Goal: Check status: Check status

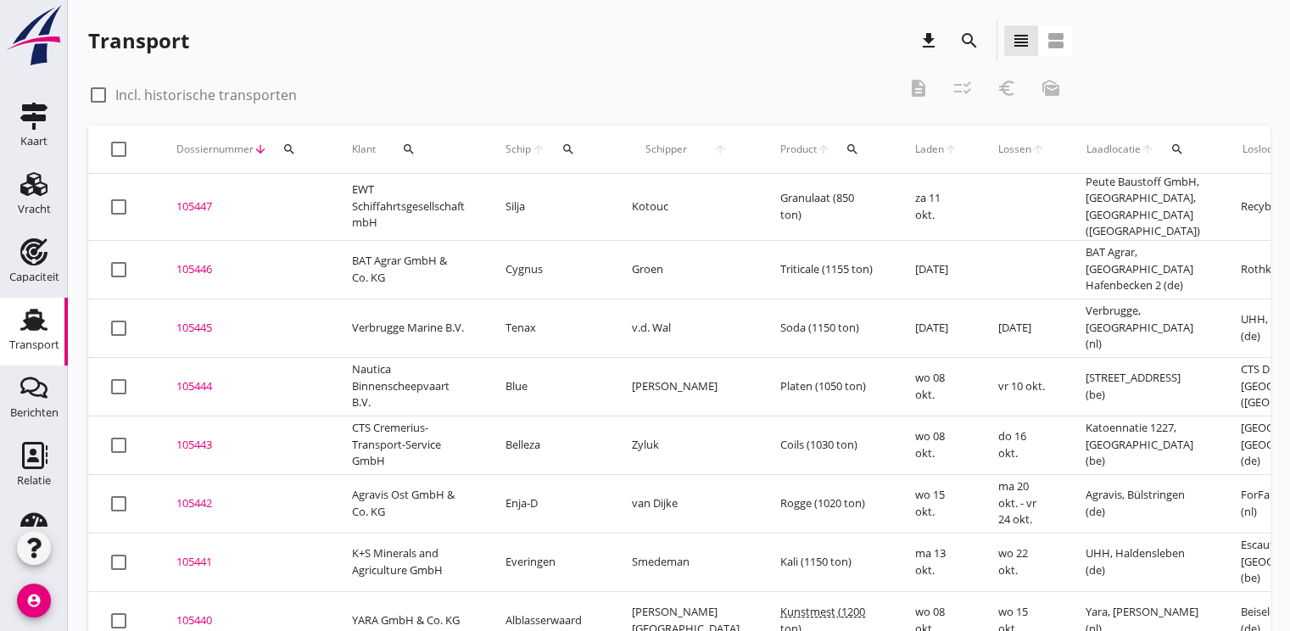
click at [573, 147] on icon "search" at bounding box center [568, 149] width 14 height 14
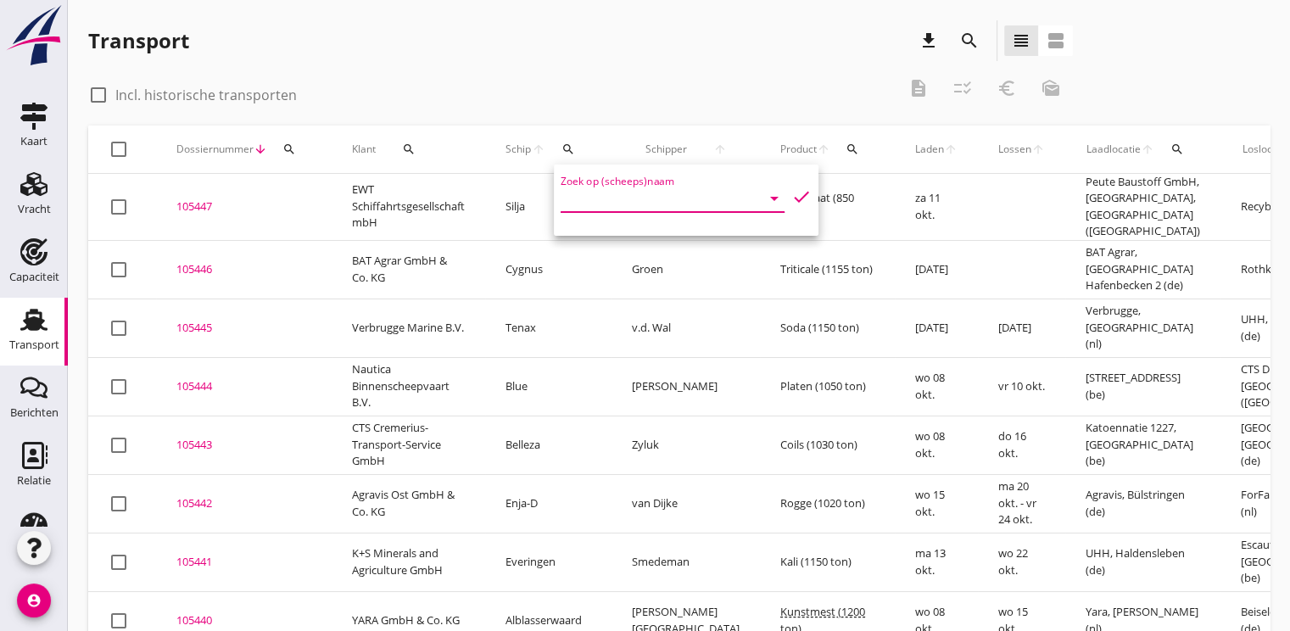
click at [589, 204] on input "Zoek op (scheeps)naam" at bounding box center [649, 198] width 176 height 27
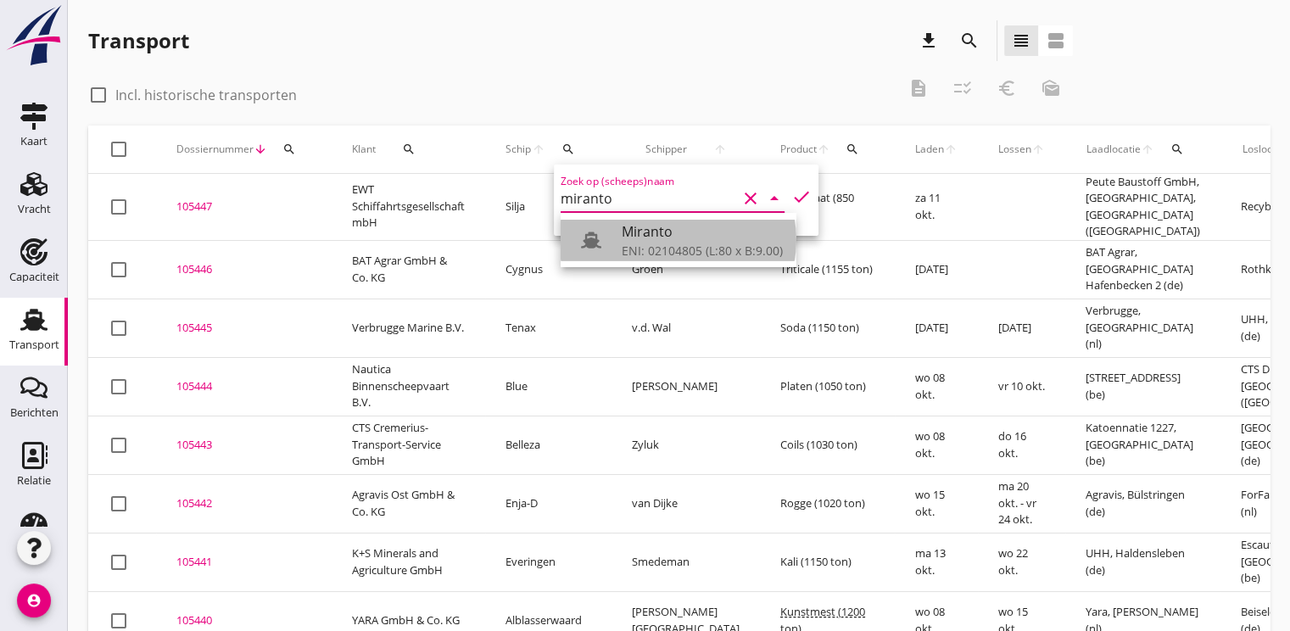
click at [655, 232] on div "Miranto" at bounding box center [702, 231] width 161 height 20
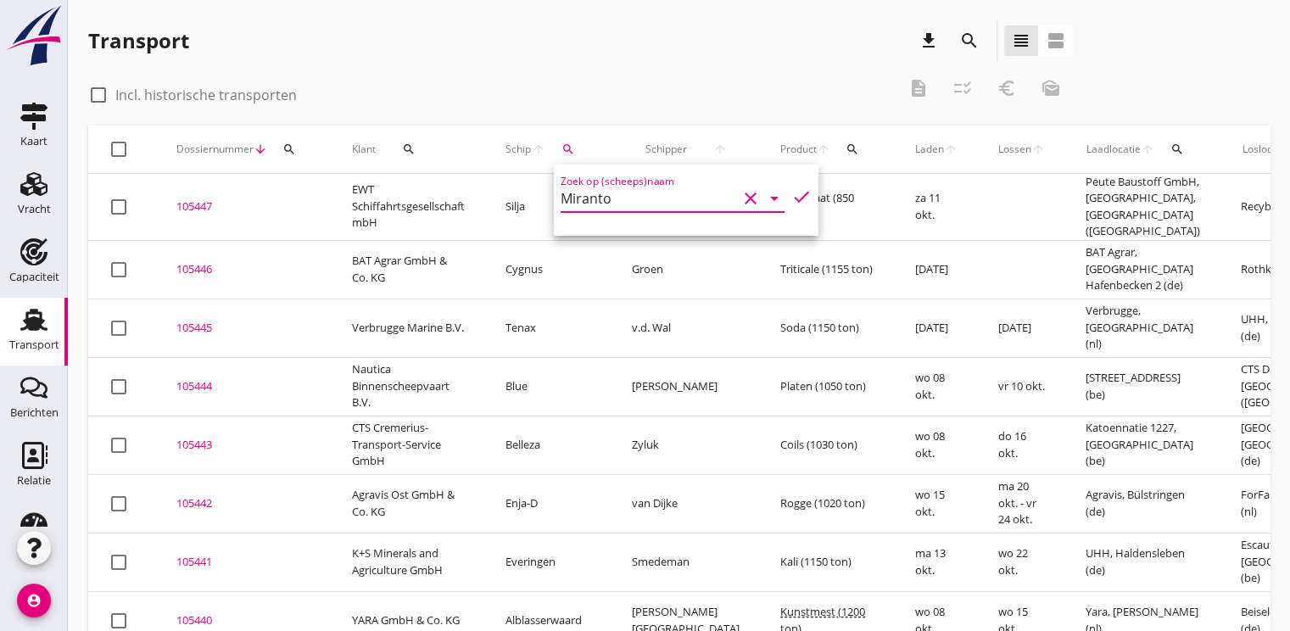
click at [791, 198] on icon "check" at bounding box center [801, 197] width 20 height 20
type input "Miranto"
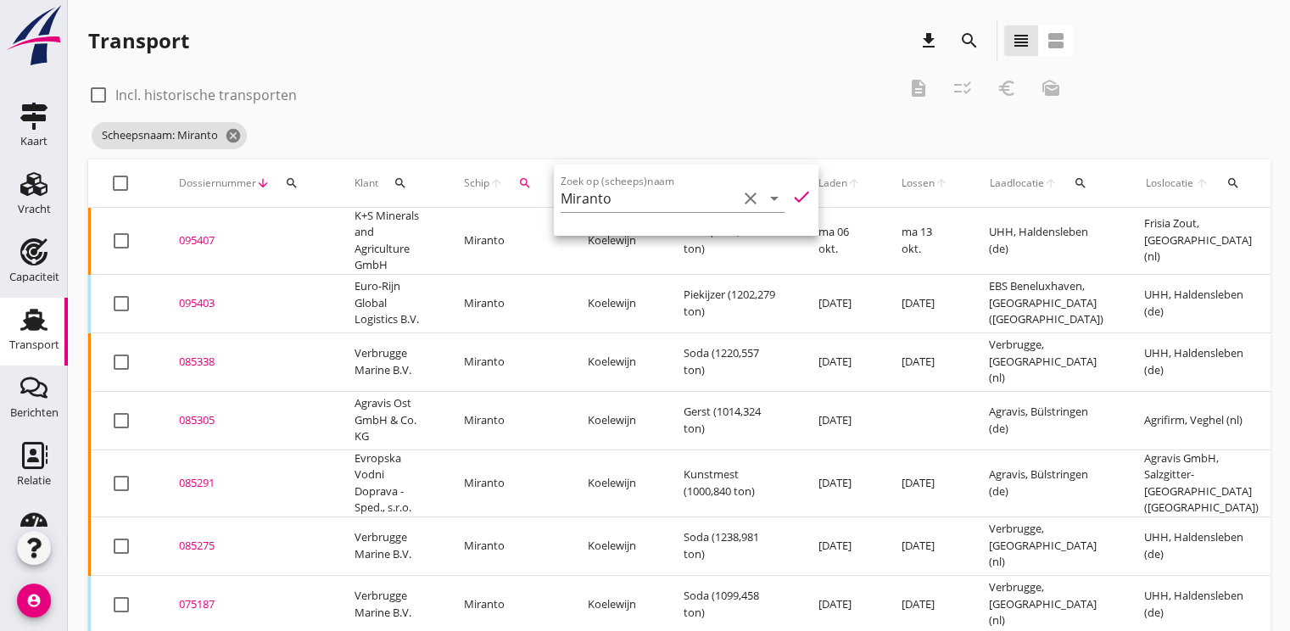
click at [190, 301] on div "095403" at bounding box center [246, 303] width 135 height 17
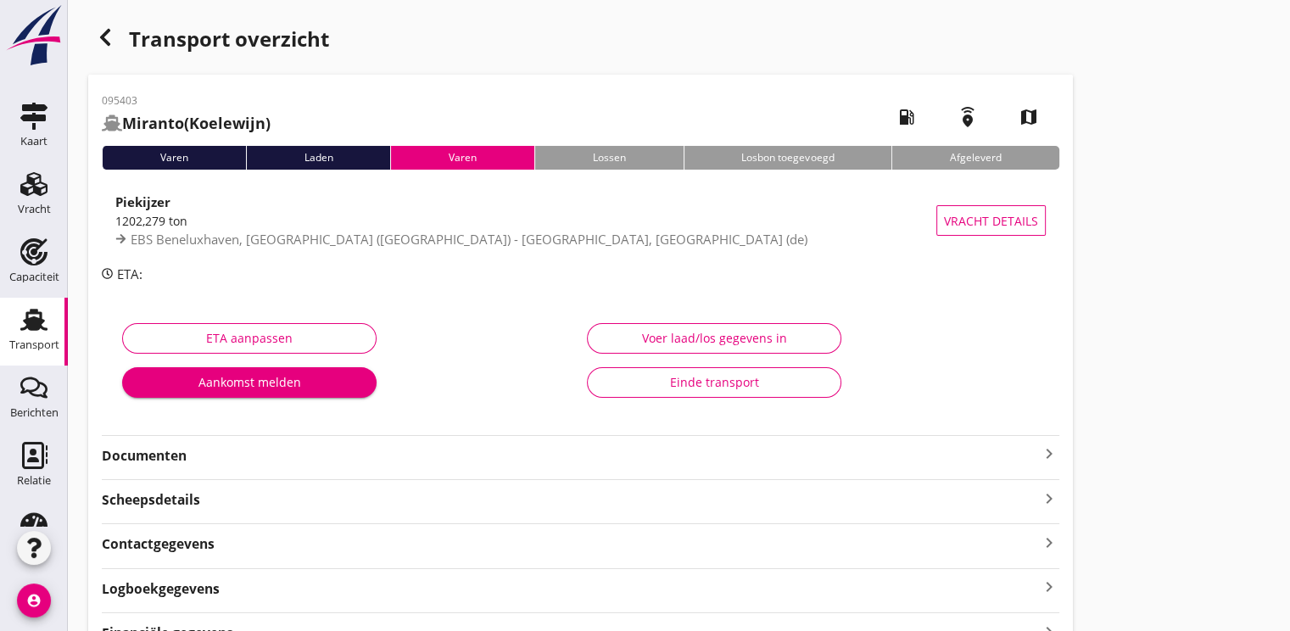
click at [672, 337] on div "Voer laad/los gegevens in" at bounding box center [714, 338] width 226 height 18
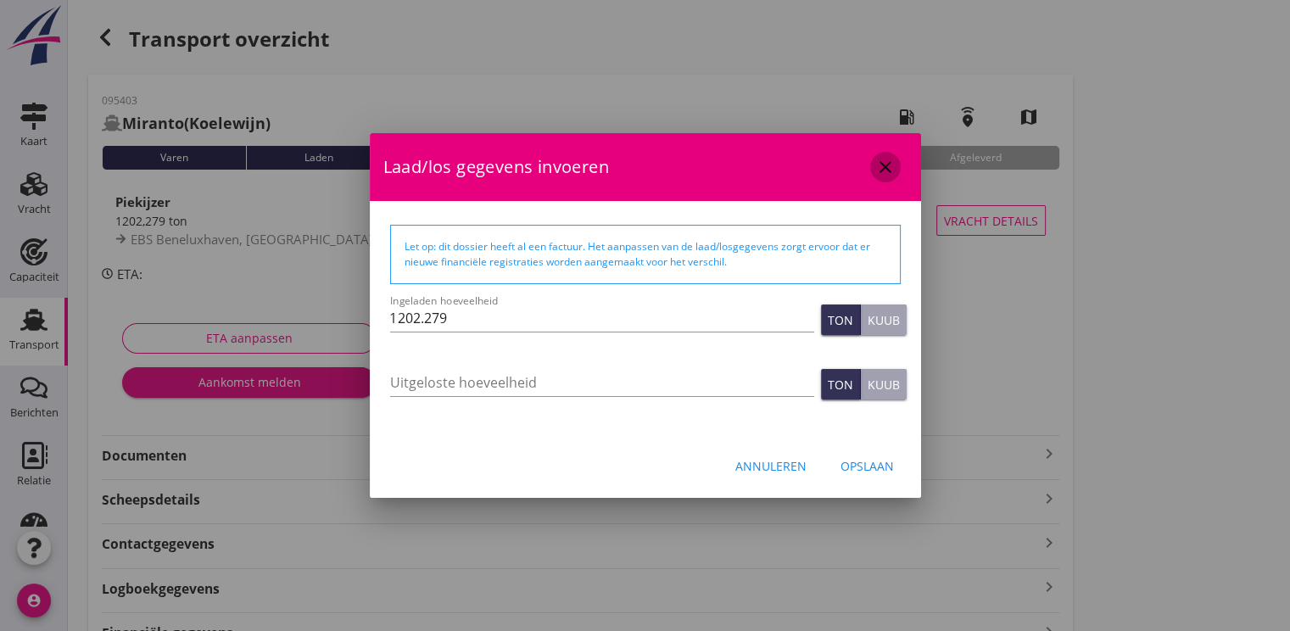
click at [883, 170] on icon "close" at bounding box center [885, 167] width 20 height 20
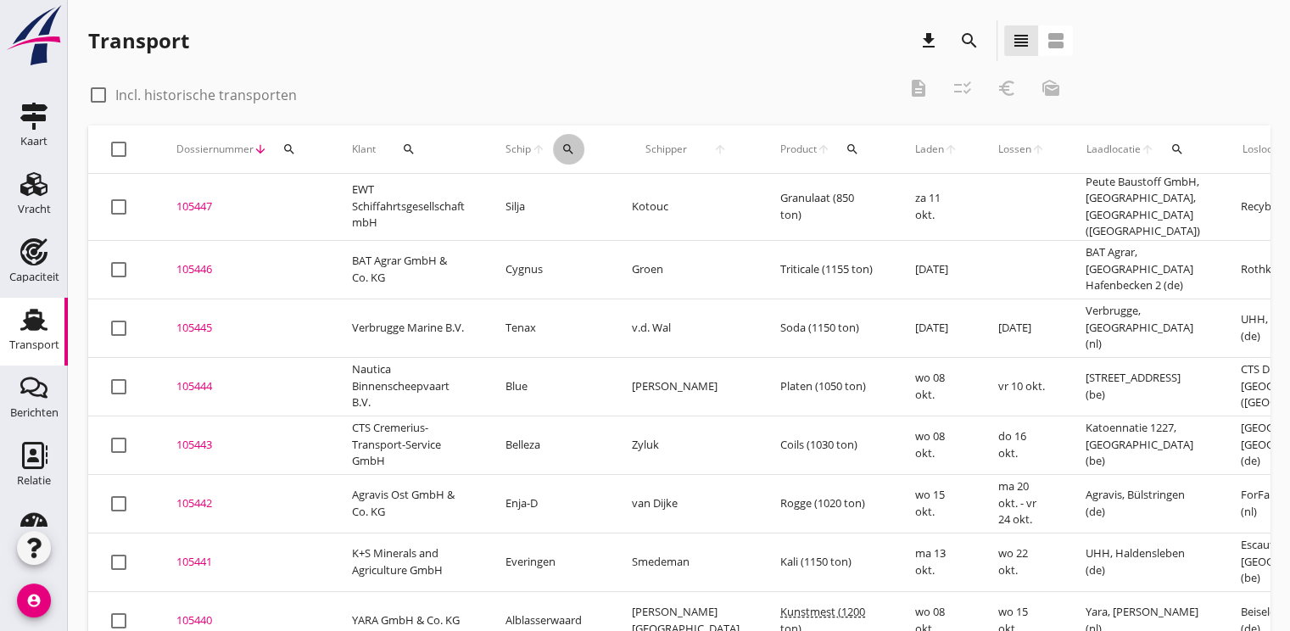
click at [561, 152] on div "search" at bounding box center [568, 149] width 31 height 14
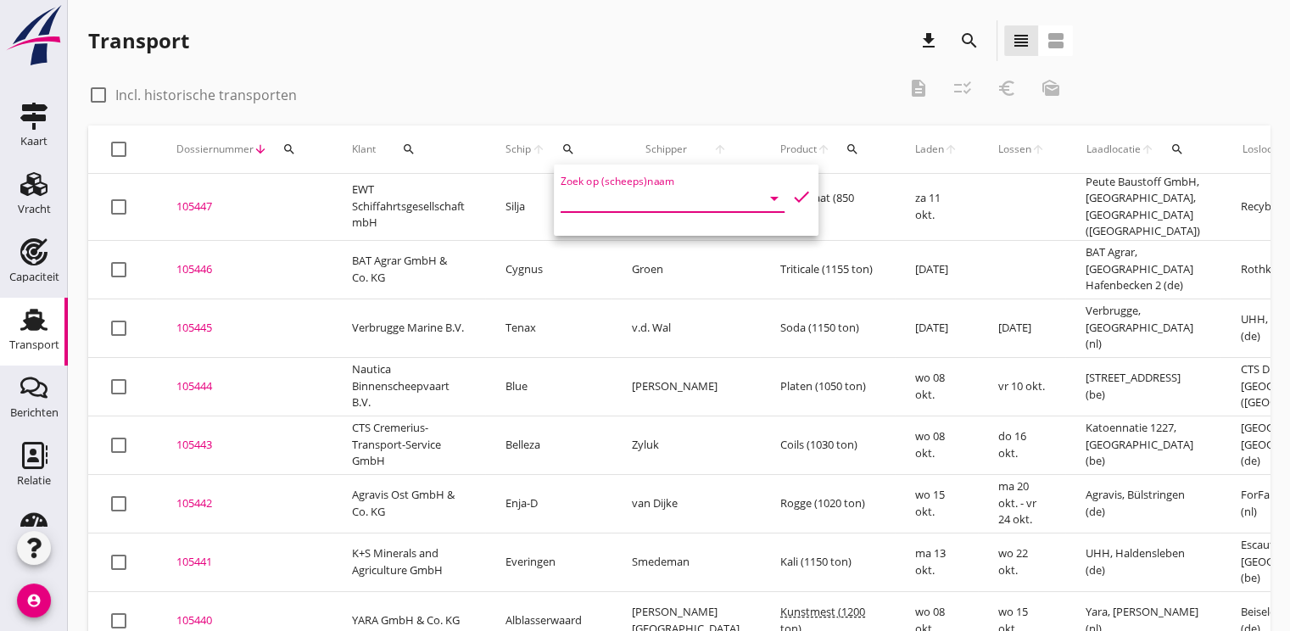
click at [565, 207] on input "Zoek op (scheeps)naam" at bounding box center [649, 198] width 176 height 27
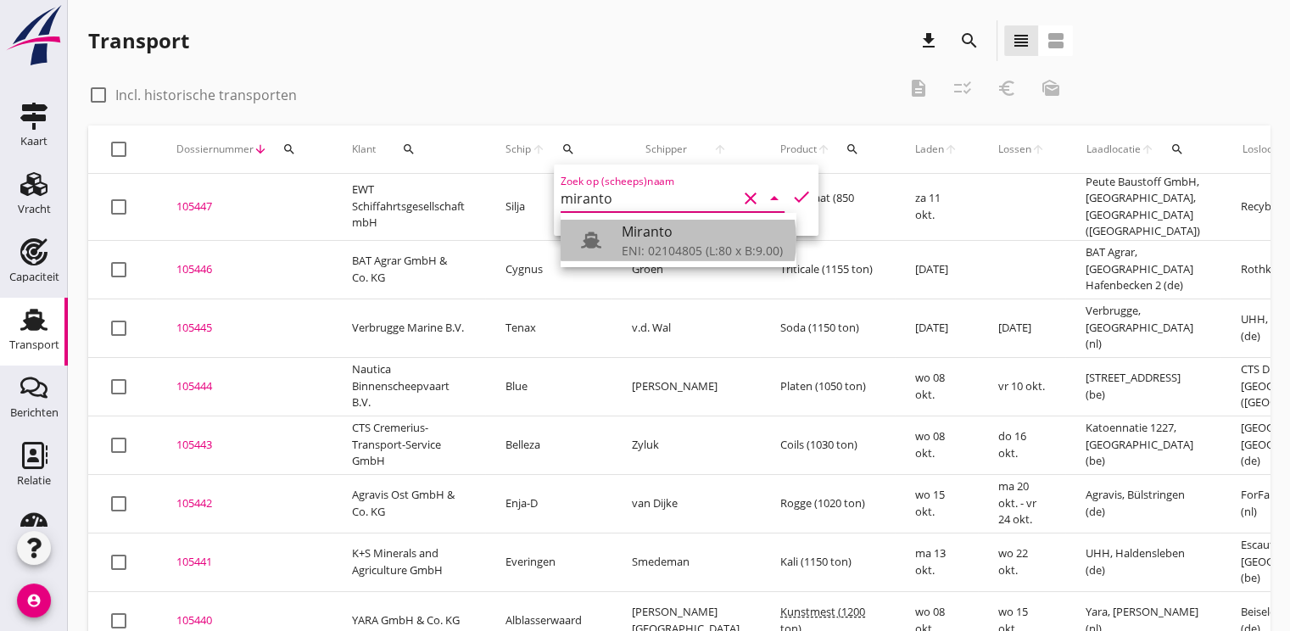
click at [650, 254] on div "ENI: 02104805 (L:80 x B:9.00)" at bounding box center [702, 251] width 161 height 18
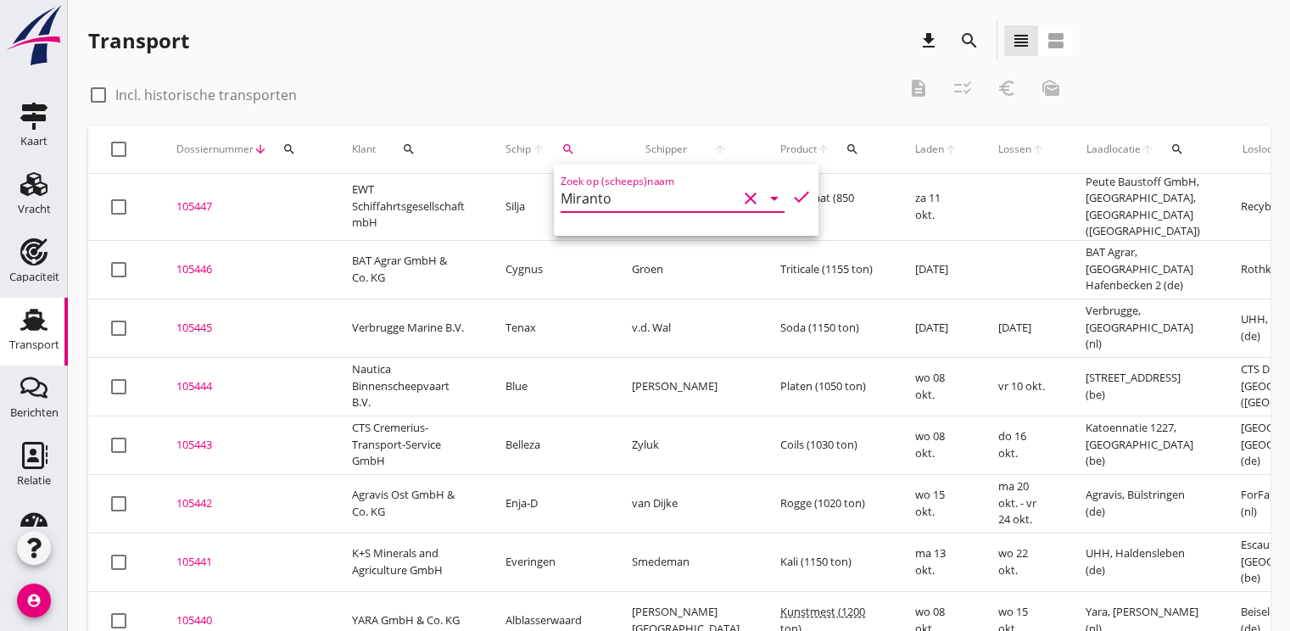
click at [791, 199] on icon "check" at bounding box center [801, 197] width 20 height 20
type input "Miranto"
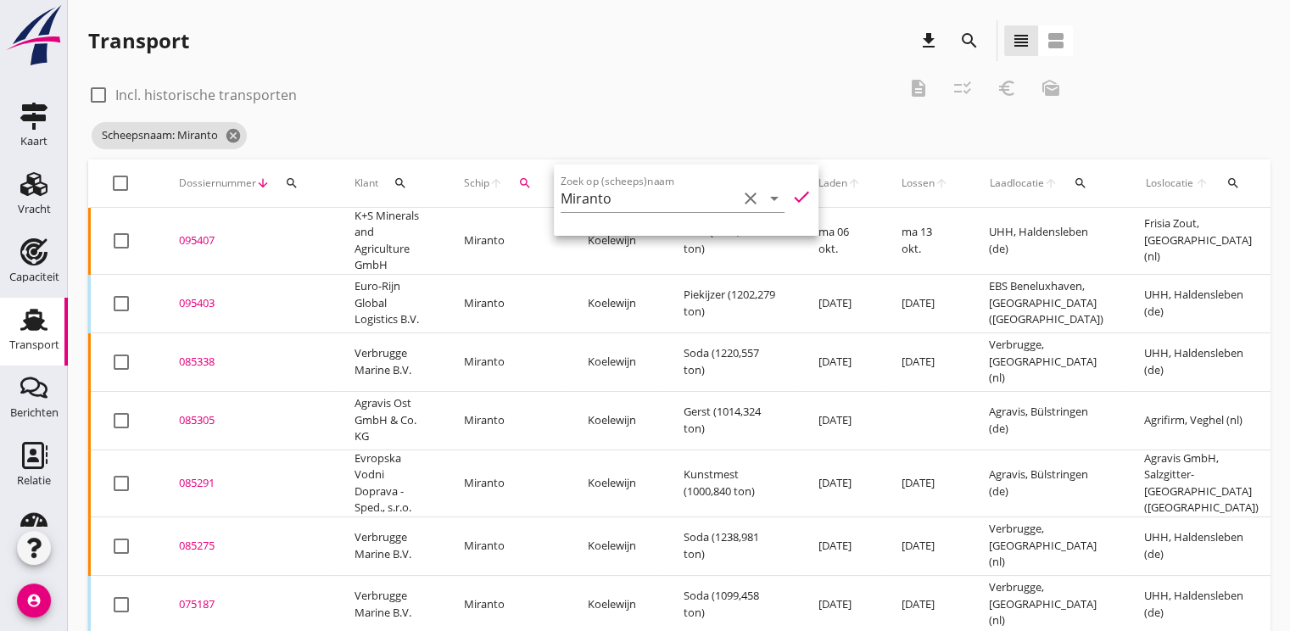
click at [173, 299] on td "095403 upload_file Drop hier uw bestand om het aan het dossier toe te voegen" at bounding box center [247, 303] width 176 height 59
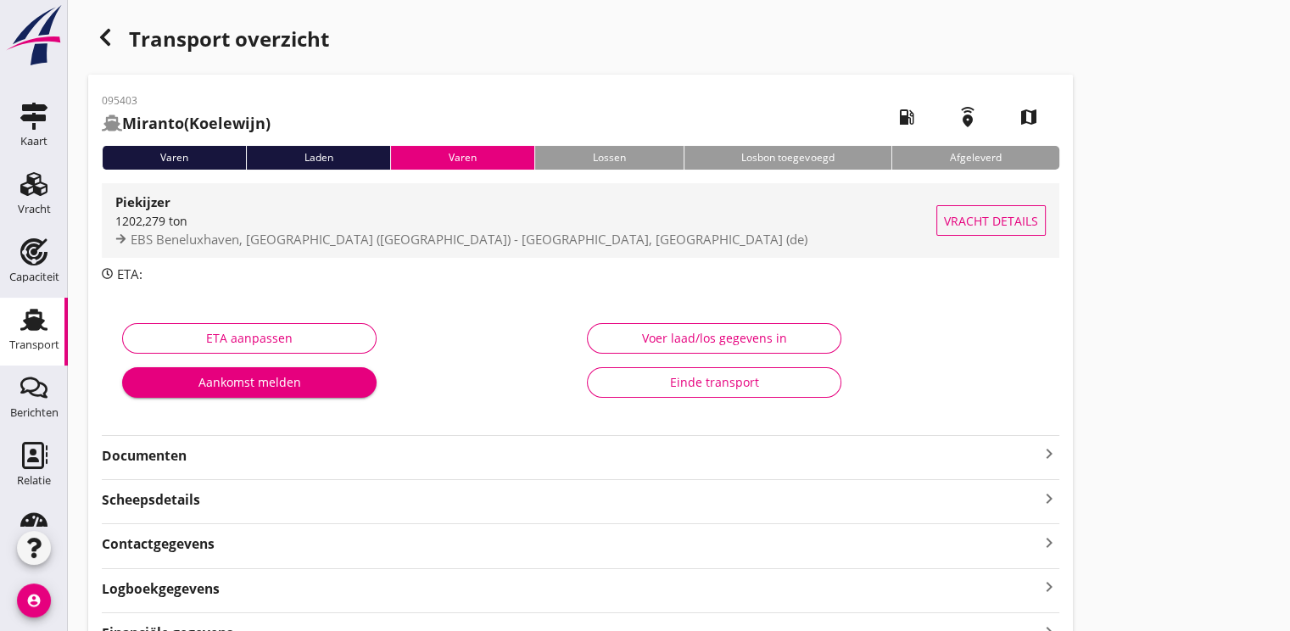
click at [273, 231] on span "EBS Beneluxhaven, [GEOGRAPHIC_DATA] ([GEOGRAPHIC_DATA]) - [GEOGRAPHIC_DATA], [G…" at bounding box center [469, 239] width 677 height 17
